Goal: Task Accomplishment & Management: Complete application form

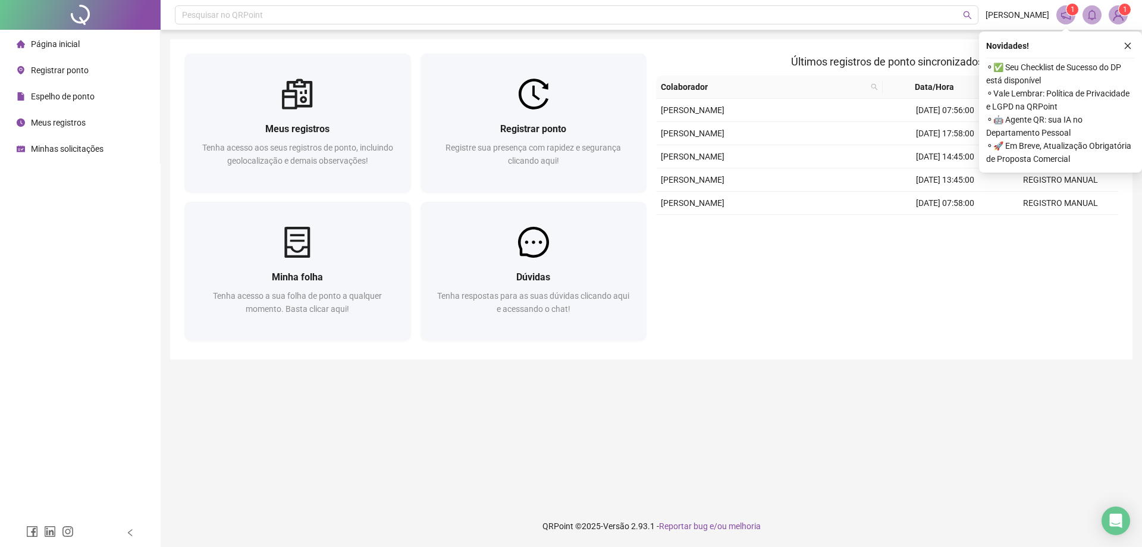
click at [522, 139] on div "Registrar ponto Registre sua presença com rapidez e segurança clicando aqui!" at bounding box center [534, 150] width 198 height 59
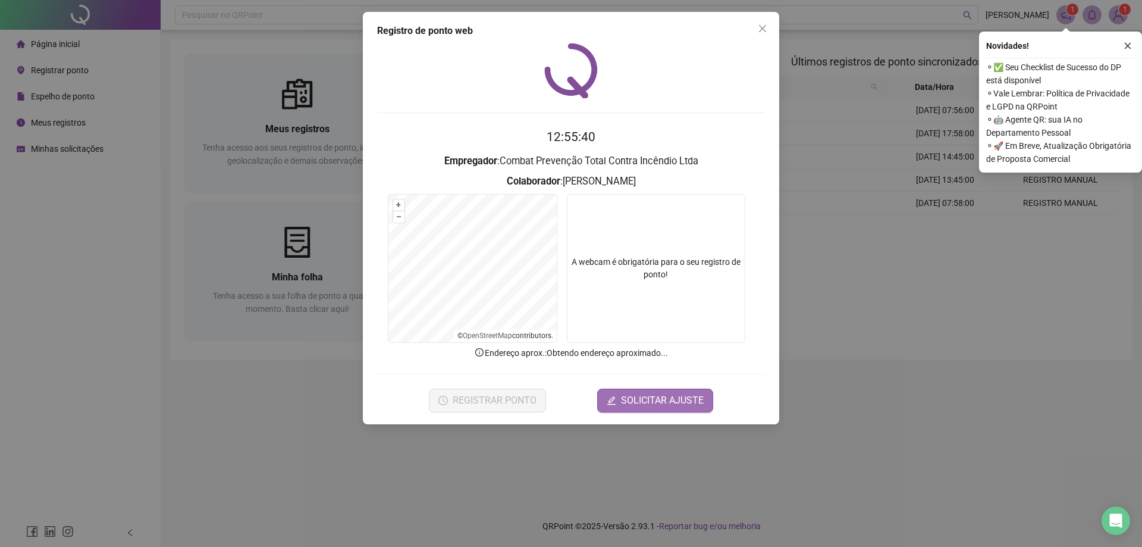
click at [617, 406] on button "SOLICITAR AJUSTE" at bounding box center [655, 400] width 116 height 24
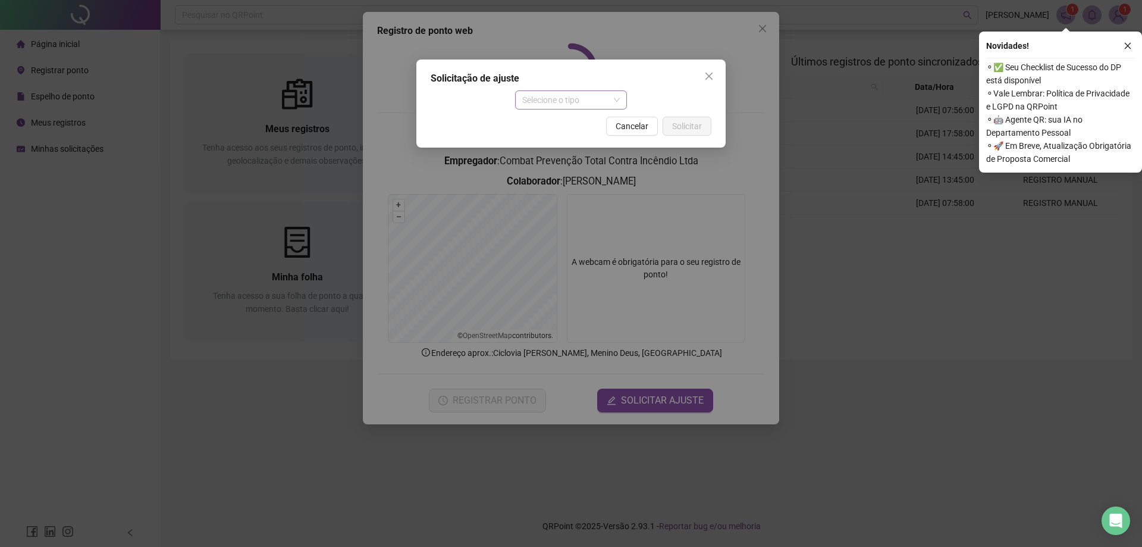
click at [598, 101] on span "Selecione o tipo" at bounding box center [571, 100] width 98 height 18
click at [562, 125] on div "Ajuste manual" at bounding box center [571, 123] width 93 height 13
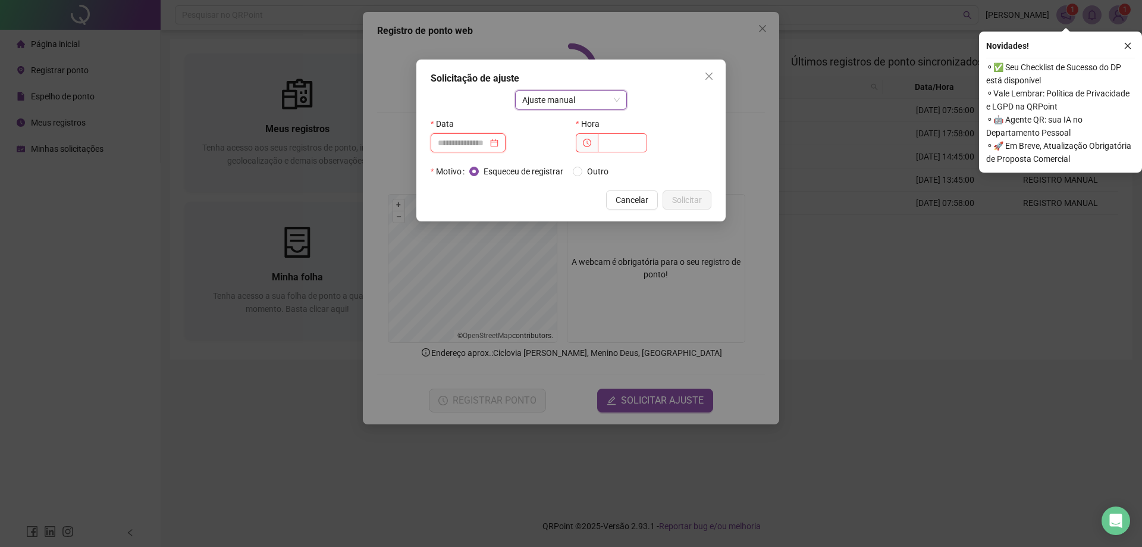
click at [488, 146] on input at bounding box center [463, 142] width 50 height 13
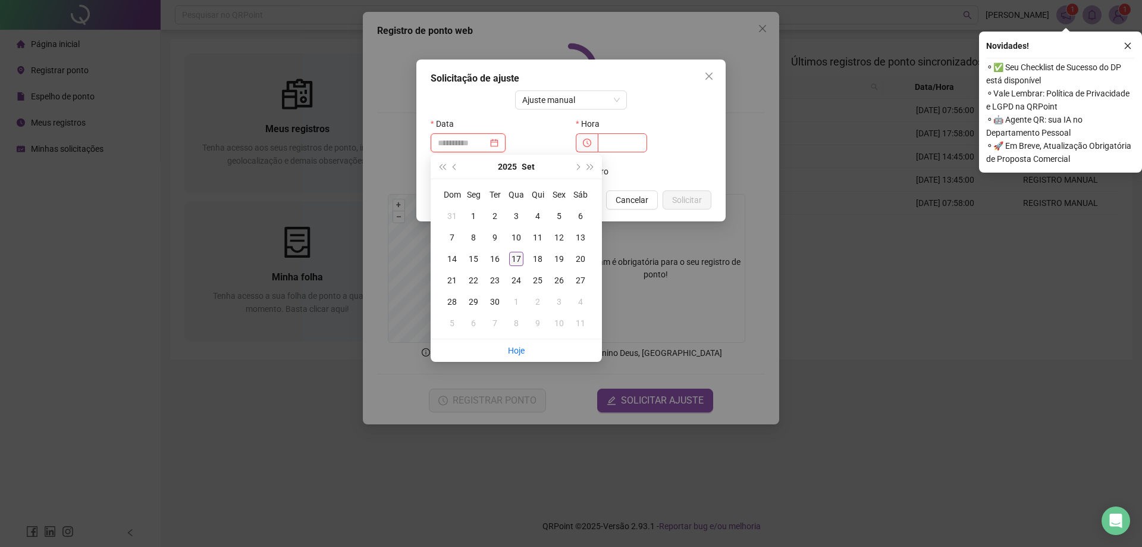
type input "**********"
drag, startPoint x: 517, startPoint y: 256, endPoint x: 516, endPoint y: 227, distance: 28.6
click at [516, 254] on div "17" at bounding box center [516, 259] width 14 height 14
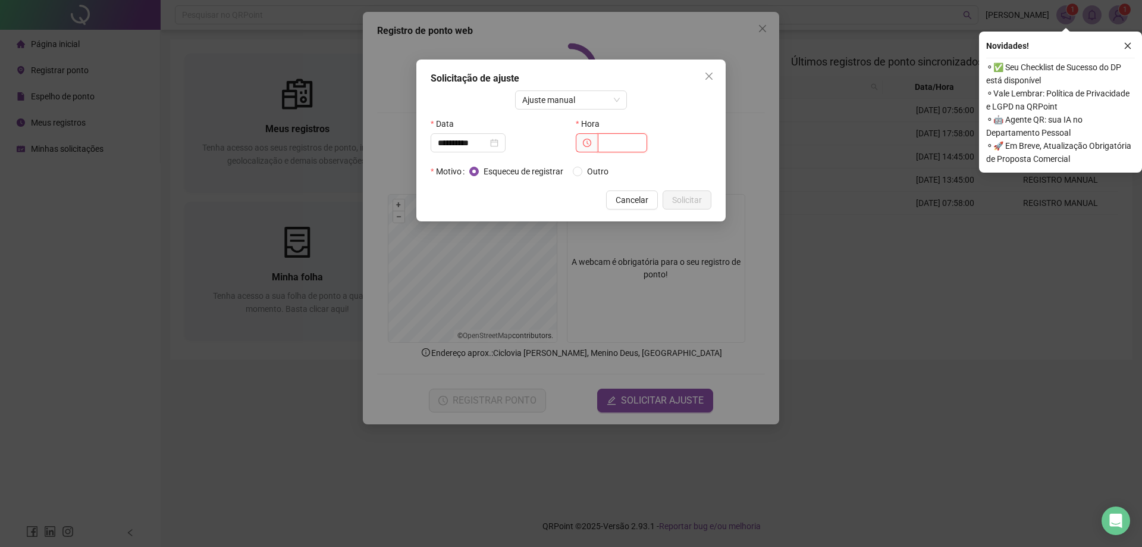
click at [607, 143] on input "text" at bounding box center [622, 142] width 49 height 19
type input "*****"
click at [668, 191] on button "Solicitar" at bounding box center [687, 199] width 49 height 19
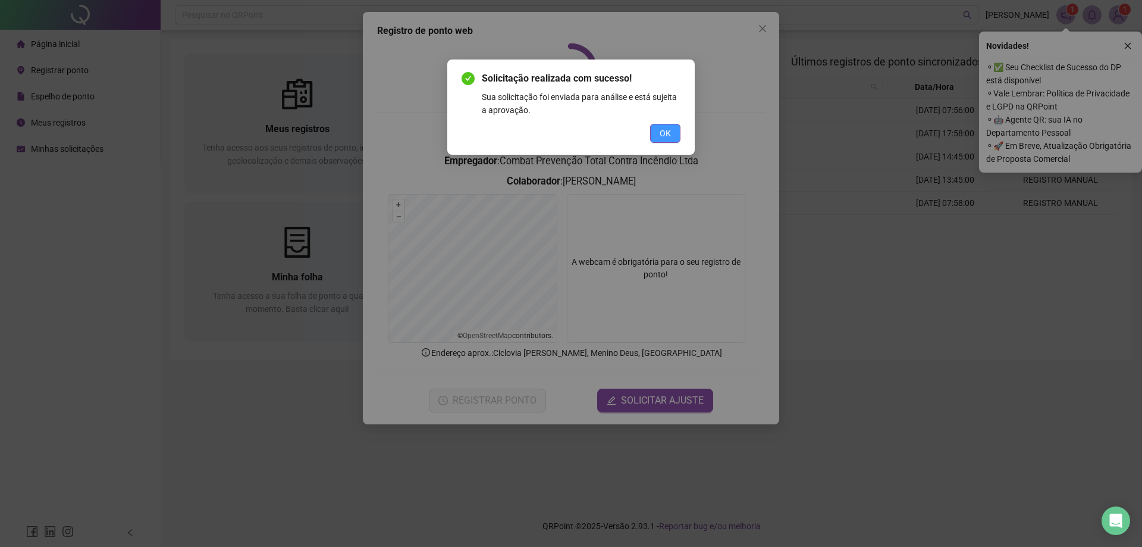
click at [668, 133] on span "OK" at bounding box center [665, 133] width 11 height 13
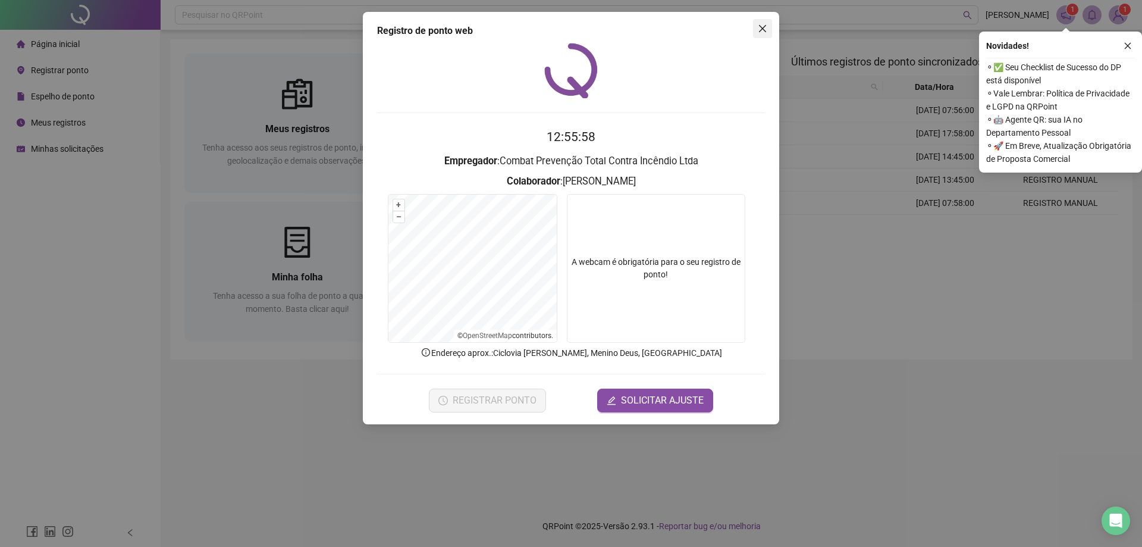
click at [767, 29] on span "Close" at bounding box center [762, 29] width 19 height 10
